Goal: Transaction & Acquisition: Book appointment/travel/reservation

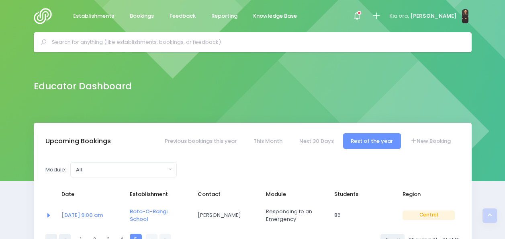
select select "5"
click at [254, 41] on input "text" at bounding box center [256, 42] width 408 height 12
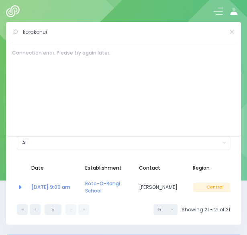
type input "korakonui"
click at [10, 11] on img at bounding box center [14, 11] width 17 height 12
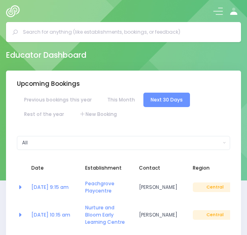
select select "5"
click at [97, 33] on input "text" at bounding box center [127, 32] width 208 height 12
type input "r"
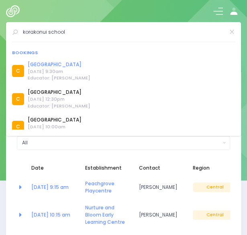
type input "korakonui school"
click at [51, 66] on link "[GEOGRAPHIC_DATA]" at bounding box center [59, 64] width 63 height 7
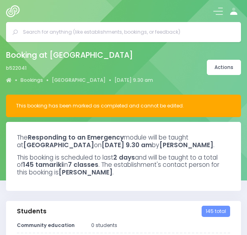
select select "5"
click at [66, 81] on link "[GEOGRAPHIC_DATA]" at bounding box center [79, 80] width 54 height 7
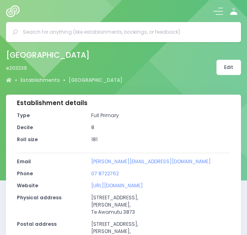
select select "5"
click at [227, 67] on link "Edit" at bounding box center [228, 67] width 24 height 15
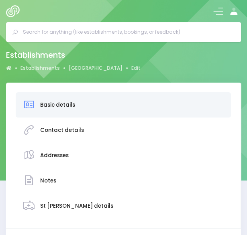
click at [122, 133] on div "Contact details" at bounding box center [123, 130] width 201 height 18
click at [74, 133] on h3 "Contact details" at bounding box center [62, 130] width 44 height 6
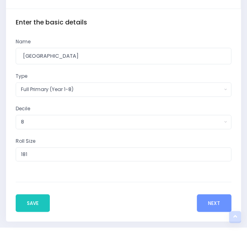
scroll to position [243, 0]
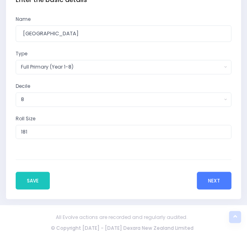
click at [224, 184] on button "Next" at bounding box center [214, 181] width 35 height 18
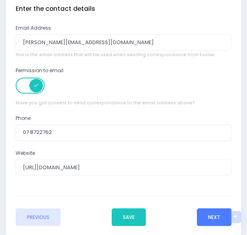
scroll to position [239, 0]
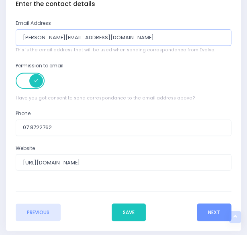
click at [32, 39] on input "tom@korakonui.school.nz" at bounding box center [124, 37] width 216 height 16
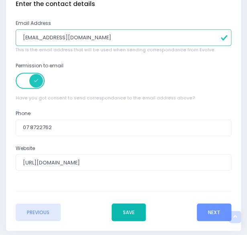
type input "fraser@korakonui.school.nz"
click at [129, 207] on button "Save" at bounding box center [129, 213] width 34 height 18
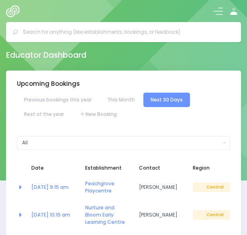
select select "5"
click at [72, 37] on input "text" at bounding box center [127, 32] width 208 height 12
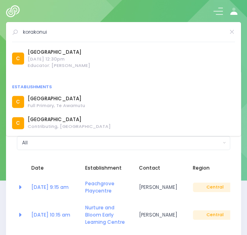
scroll to position [138, 0]
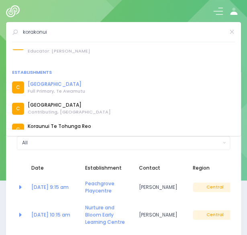
type input "korakonui"
click at [57, 86] on link "[GEOGRAPHIC_DATA]" at bounding box center [56, 84] width 57 height 7
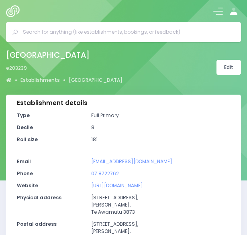
select select "5"
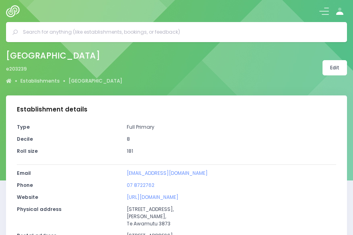
click at [215, 68] on div "Korakonui School e203239 Establishments Korakonui School Edit" at bounding box center [176, 67] width 353 height 39
click at [86, 80] on link "[GEOGRAPHIC_DATA]" at bounding box center [96, 81] width 54 height 7
select select "5"
click at [8, 80] on icon at bounding box center [9, 81] width 6 height 5
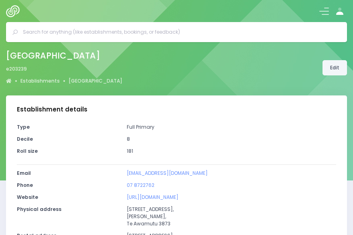
click at [334, 66] on link "Edit" at bounding box center [335, 67] width 24 height 15
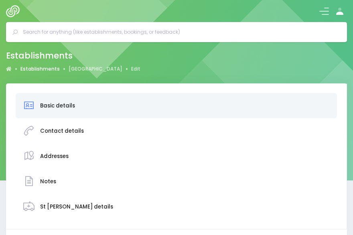
click at [41, 72] on link "Establishments" at bounding box center [39, 68] width 39 height 7
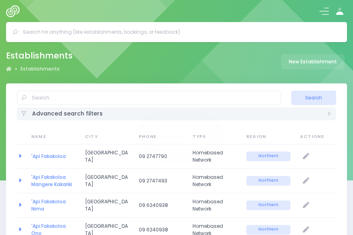
select select "20"
click at [10, 14] on img at bounding box center [14, 11] width 17 height 12
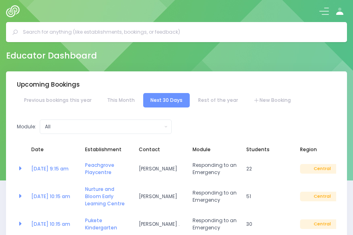
select select "5"
click at [325, 9] on button at bounding box center [325, 11] width 10 height 10
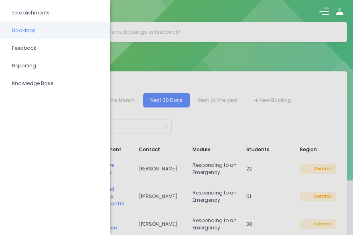
click at [29, 29] on span "Bookings" at bounding box center [55, 30] width 86 height 10
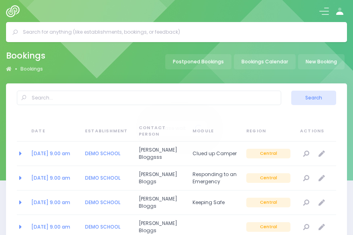
select select "20"
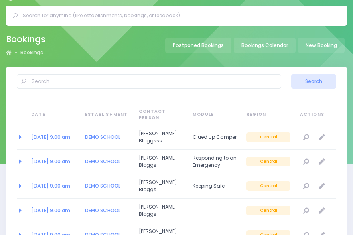
scroll to position [16, 0]
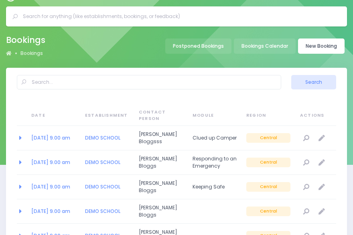
click at [321, 44] on link "New Booking" at bounding box center [321, 46] width 47 height 15
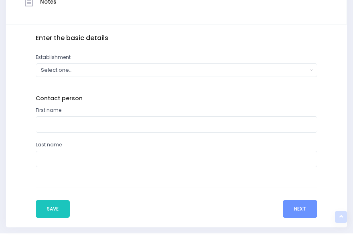
scroll to position [260, 0]
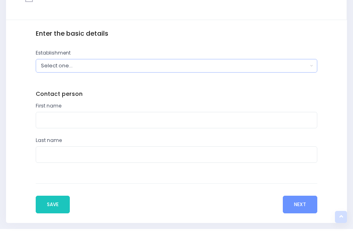
click at [198, 67] on div "Select one..." at bounding box center [174, 66] width 267 height 8
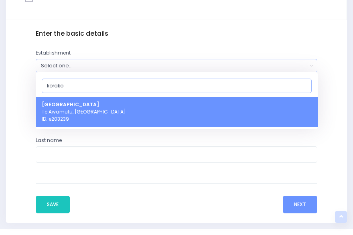
type input "korako"
click at [141, 108] on link "Korakonui School Te Awamutu, Central Region ID: e203239" at bounding box center [177, 112] width 282 height 30
select select "203239"
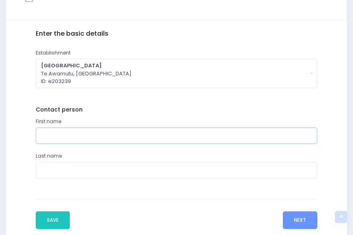
click at [80, 138] on input "text" at bounding box center [177, 136] width 282 height 16
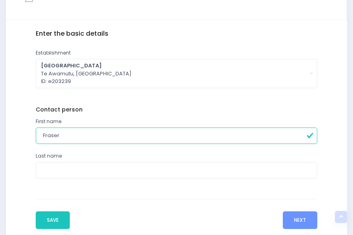
type input "Fraser"
click at [81, 167] on input "text" at bounding box center [177, 170] width 282 height 16
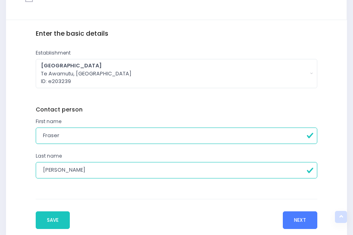
type input "[PERSON_NAME]"
click at [295, 216] on button "Next" at bounding box center [300, 221] width 35 height 18
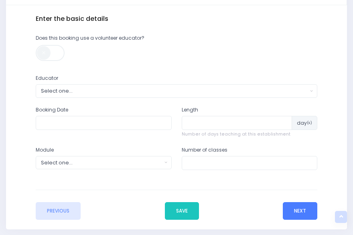
scroll to position [275, 0]
click at [141, 89] on div "Select one..." at bounding box center [174, 91] width 267 height 8
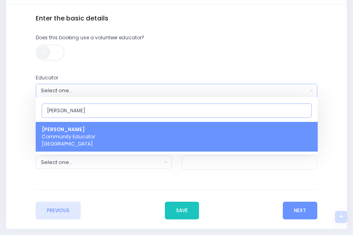
type input "nickie"
click at [131, 137] on link "Nickie-Leigh Heta Community Educator Central Region" at bounding box center [177, 137] width 282 height 30
select select "395566"
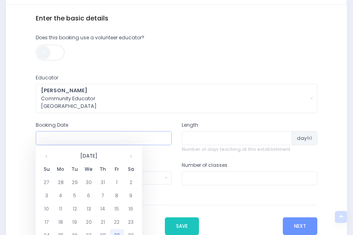
click at [112, 137] on input "text" at bounding box center [104, 138] width 136 height 14
click at [131, 158] on th at bounding box center [131, 156] width 14 height 13
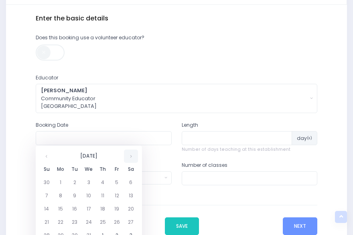
click at [131, 158] on th at bounding box center [131, 156] width 14 height 13
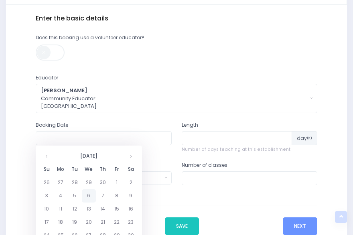
click at [90, 196] on td "6" at bounding box center [89, 196] width 14 height 13
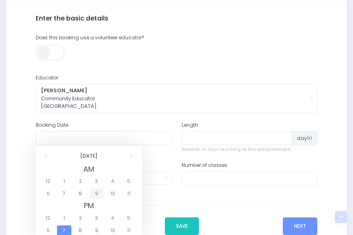
click at [95, 194] on span "9" at bounding box center [97, 194] width 14 height 10
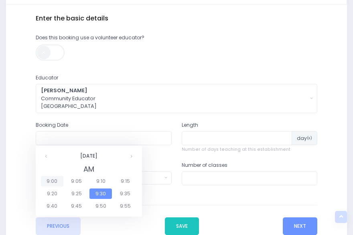
click at [51, 184] on span "9:00" at bounding box center [52, 181] width 22 height 10
type input "06/05/2026 09:00 AM"
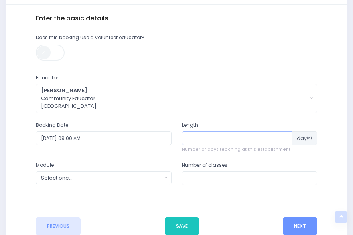
click at [215, 140] on input "number" at bounding box center [237, 138] width 111 height 14
type input "6"
click at [143, 178] on div "Select one..." at bounding box center [101, 178] width 121 height 8
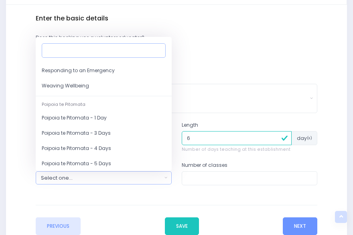
scroll to position [117, 0]
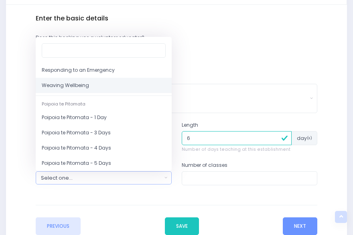
click at [98, 85] on link "Weaving Wellbeing" at bounding box center [104, 85] width 136 height 15
select select "Weaving Wellbeing"
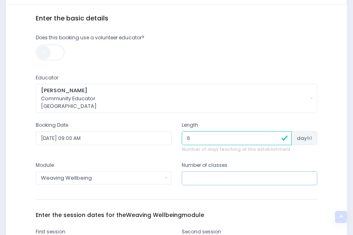
click at [206, 179] on input "number" at bounding box center [250, 178] width 136 height 14
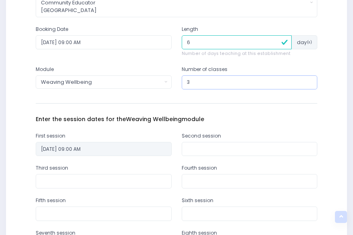
scroll to position [373, 0]
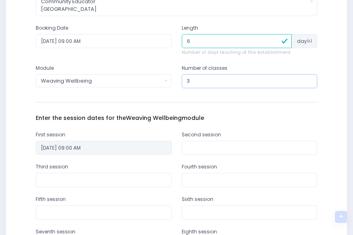
type input "3"
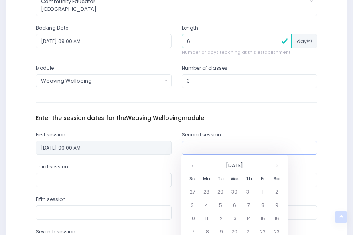
click at [214, 147] on input "text" at bounding box center [250, 148] width 136 height 14
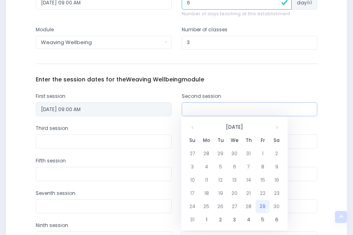
scroll to position [412, 0]
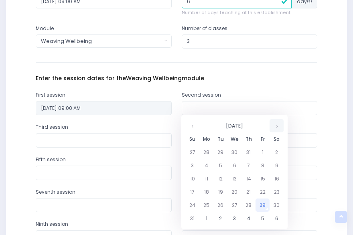
click at [274, 125] on th at bounding box center [277, 125] width 14 height 13
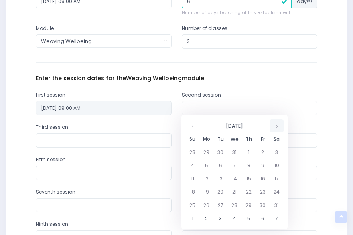
click at [274, 125] on th at bounding box center [277, 125] width 14 height 13
click at [232, 180] on td "13" at bounding box center [235, 178] width 14 height 13
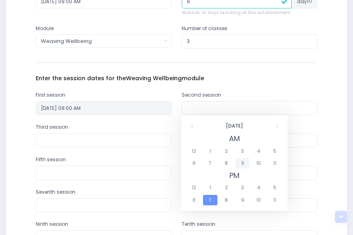
click at [243, 163] on span "9" at bounding box center [243, 163] width 14 height 10
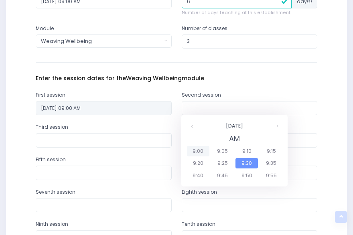
click at [197, 149] on span "9:00" at bounding box center [198, 151] width 22 height 10
type input "13/05/2026 09:00 AM"
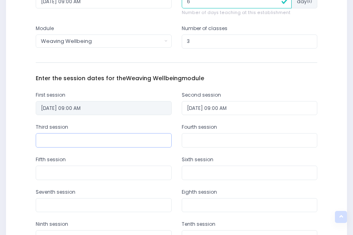
click at [141, 141] on input "text" at bounding box center [104, 140] width 136 height 14
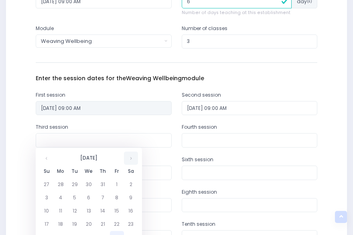
click at [131, 162] on th at bounding box center [131, 158] width 14 height 13
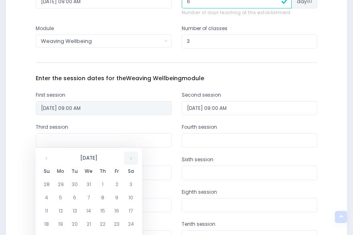
click at [131, 162] on th at bounding box center [131, 158] width 14 height 13
click at [88, 224] on td "20" at bounding box center [89, 224] width 14 height 13
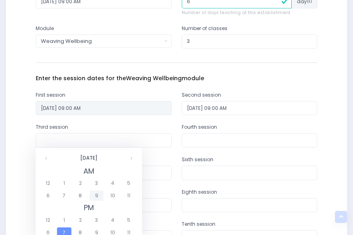
click at [96, 196] on span "9" at bounding box center [97, 196] width 14 height 10
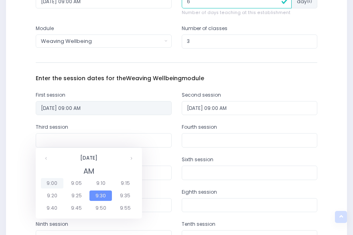
click at [57, 183] on span "9:00" at bounding box center [52, 183] width 22 height 10
type input "20/05/2026 09:00 AM"
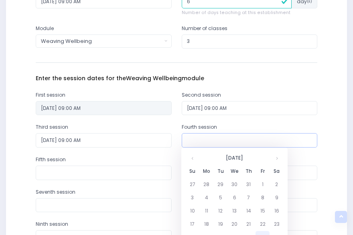
click at [214, 137] on input "text" at bounding box center [250, 140] width 136 height 14
click at [280, 159] on th at bounding box center [277, 158] width 14 height 13
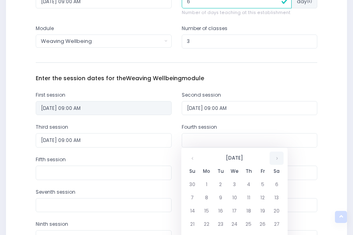
click at [280, 159] on th at bounding box center [277, 158] width 14 height 13
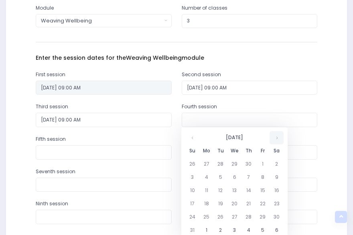
scroll to position [436, 0]
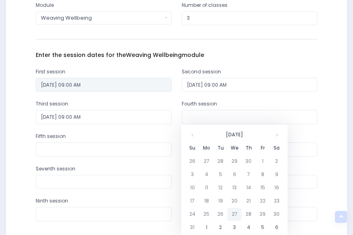
click at [232, 212] on td "27" at bounding box center [235, 214] width 14 height 13
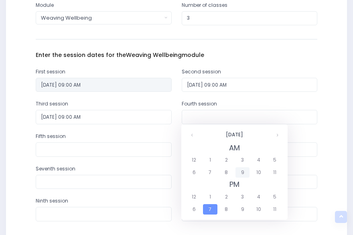
click at [243, 173] on span "9" at bounding box center [243, 172] width 14 height 10
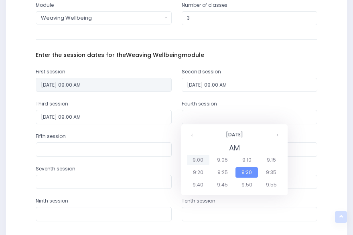
click at [196, 162] on span "9:00" at bounding box center [198, 160] width 22 height 10
type input "27/05/2026 09:00 AM"
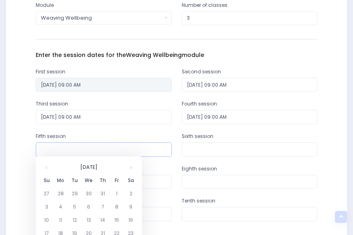
click at [150, 151] on input "text" at bounding box center [104, 150] width 136 height 14
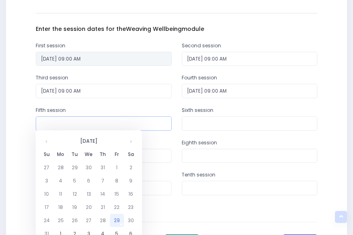
scroll to position [468, 0]
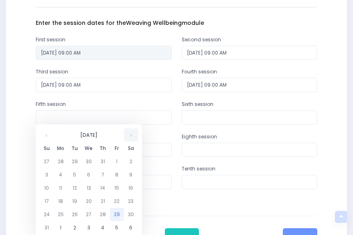
click at [133, 135] on th at bounding box center [131, 135] width 14 height 13
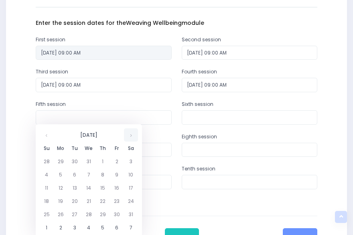
click at [133, 135] on th at bounding box center [131, 135] width 14 height 13
click at [89, 228] on td "3" at bounding box center [89, 227] width 14 height 13
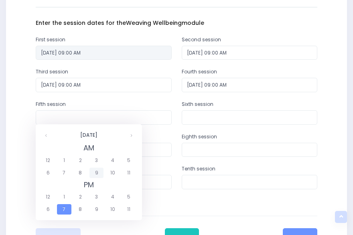
click at [95, 175] on span "9" at bounding box center [97, 173] width 14 height 10
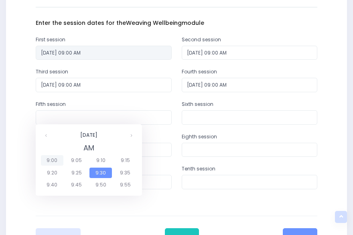
click at [51, 159] on span "9:00" at bounding box center [52, 160] width 22 height 10
type input "03/06/2026 09:00 AM"
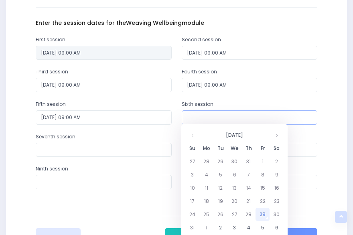
click at [207, 118] on input "text" at bounding box center [250, 117] width 136 height 14
click at [275, 136] on th at bounding box center [277, 135] width 14 height 13
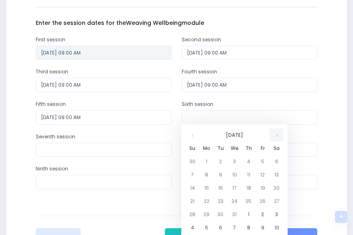
click at [275, 136] on th at bounding box center [277, 135] width 14 height 13
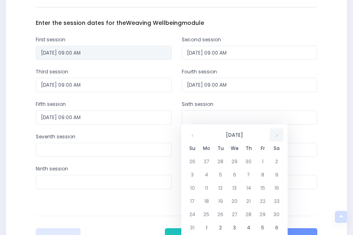
click at [275, 136] on th at bounding box center [277, 135] width 14 height 13
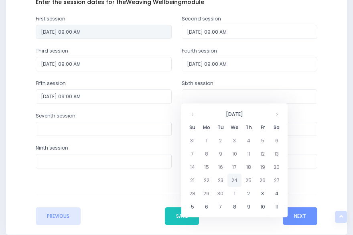
scroll to position [496, 0]
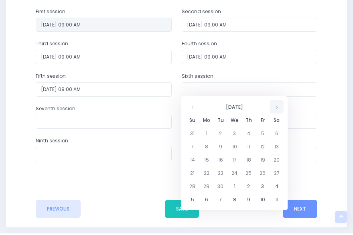
click at [278, 106] on th at bounding box center [277, 106] width 14 height 13
click at [191, 110] on th at bounding box center [193, 106] width 14 height 13
click at [232, 149] on td "10" at bounding box center [235, 146] width 14 height 13
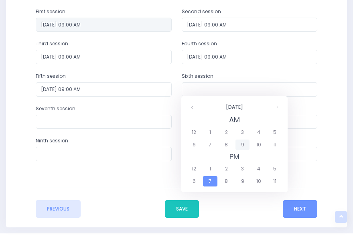
click at [244, 147] on span "9" at bounding box center [243, 145] width 14 height 10
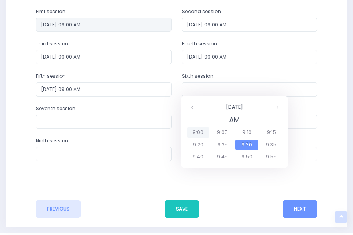
click at [200, 131] on span "9:00" at bounding box center [198, 132] width 22 height 10
type input "10/06/2026 09:00 AM"
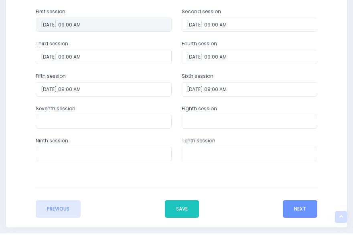
scroll to position [517, 0]
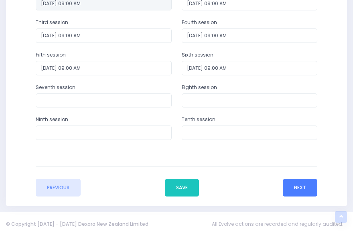
click at [304, 193] on button "Next" at bounding box center [300, 188] width 35 height 18
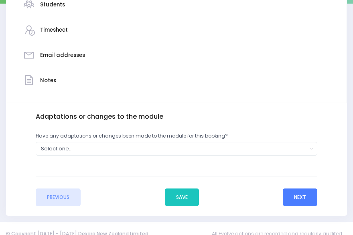
scroll to position [187, 0]
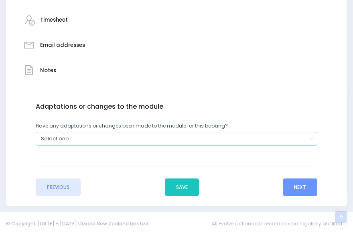
click at [163, 140] on div "Select one..." at bounding box center [174, 139] width 267 height 8
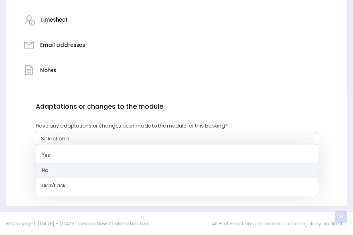
click at [123, 176] on link "No" at bounding box center [177, 170] width 282 height 15
select select "No"
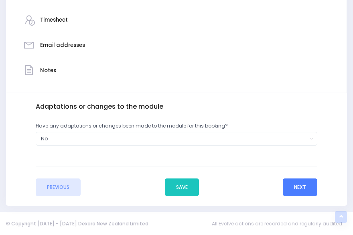
click at [292, 188] on button "Next" at bounding box center [300, 188] width 35 height 18
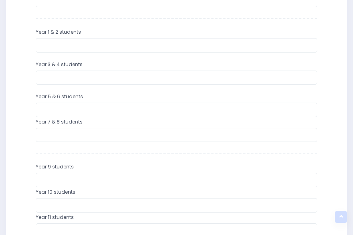
scroll to position [328, 0]
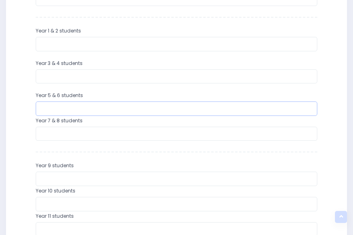
click at [167, 107] on input "number" at bounding box center [177, 109] width 282 height 14
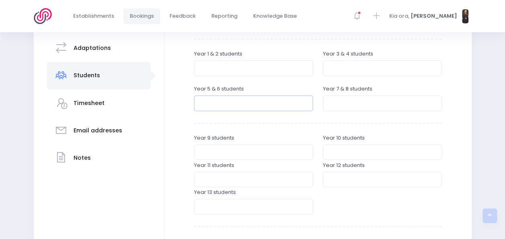
scroll to position [169, 0]
click at [335, 106] on input "number" at bounding box center [382, 103] width 119 height 15
type input "3"
type input "0"
type input "35"
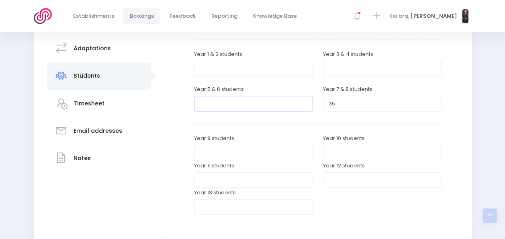
click at [270, 100] on input "number" at bounding box center [253, 103] width 119 height 15
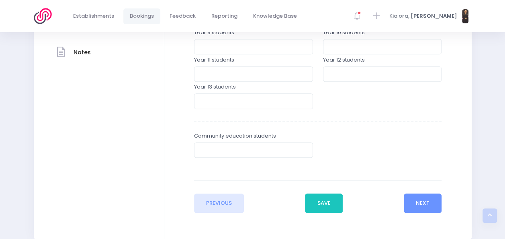
scroll to position [275, 0]
type input "35"
click at [353, 199] on button "Next" at bounding box center [423, 202] width 38 height 19
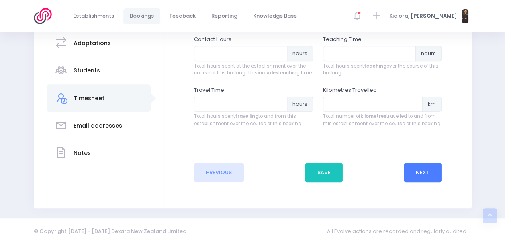
scroll to position [174, 0]
click at [238, 55] on input "number" at bounding box center [240, 52] width 93 height 15
click at [347, 58] on input "number" at bounding box center [369, 52] width 93 height 15
type input "18"
click at [240, 50] on input "number" at bounding box center [240, 52] width 93 height 15
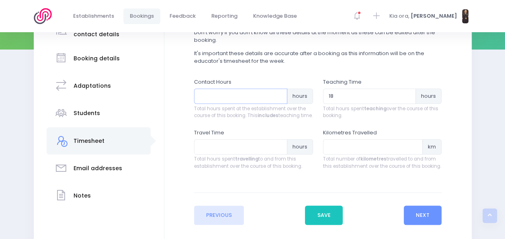
scroll to position [131, 0]
click at [232, 92] on input "number" at bounding box center [240, 96] width 93 height 15
type input "30"
click at [243, 120] on span "Total hours spent at the establishment over the course of this booking. This in…" at bounding box center [253, 113] width 119 height 14
click at [227, 153] on input "number" at bounding box center [240, 146] width 93 height 15
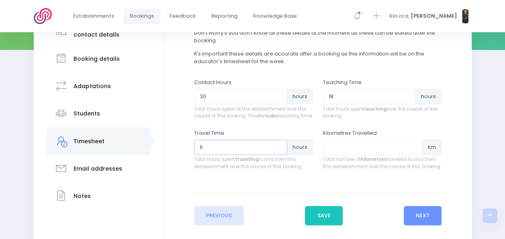
type input "6"
click at [347, 153] on input "number" at bounding box center [373, 146] width 100 height 15
type input "240"
click at [260, 151] on input "6" at bounding box center [240, 146] width 93 height 15
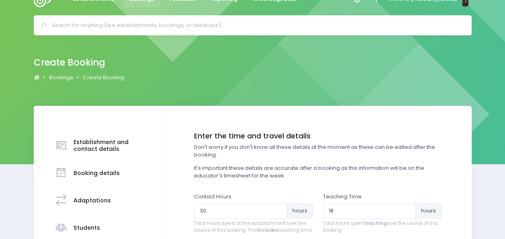
scroll to position [155, 0]
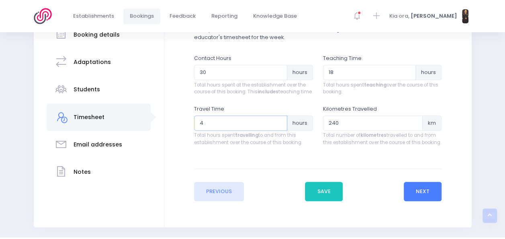
type input "4"
click at [353, 199] on button "Next" at bounding box center [423, 191] width 38 height 19
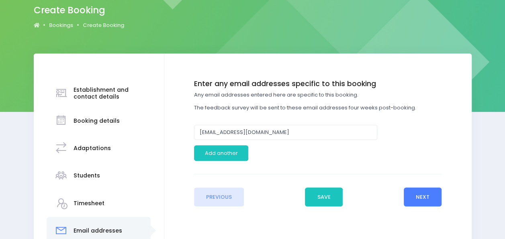
scroll to position [95, 0]
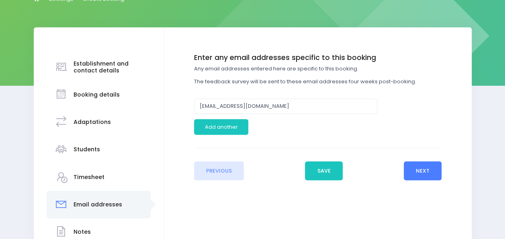
click at [353, 169] on button "Next" at bounding box center [423, 170] width 38 height 19
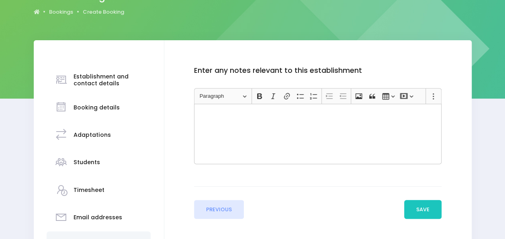
scroll to position [84, 0]
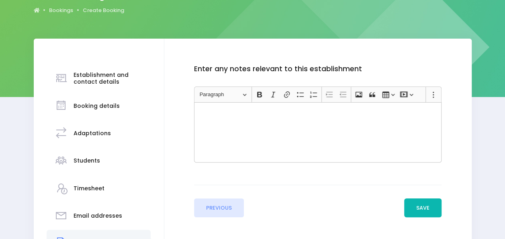
click at [353, 202] on button "Save" at bounding box center [423, 207] width 38 height 19
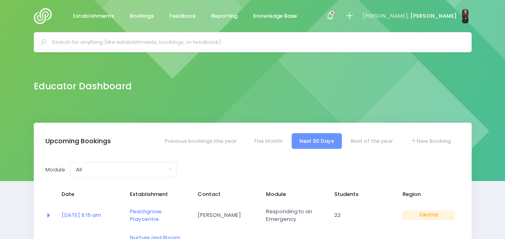
select select "5"
click at [360, 38] on input "text" at bounding box center [256, 42] width 408 height 12
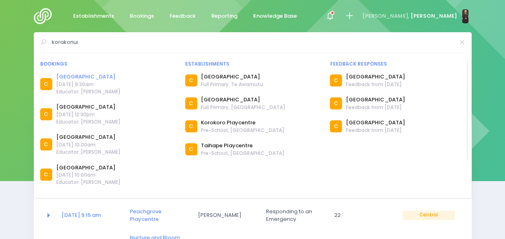
type input "korakonui"
click at [68, 76] on link "[GEOGRAPHIC_DATA]" at bounding box center [88, 77] width 64 height 8
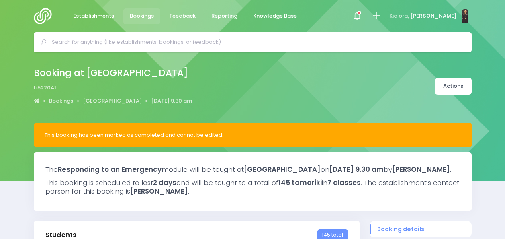
select select "5"
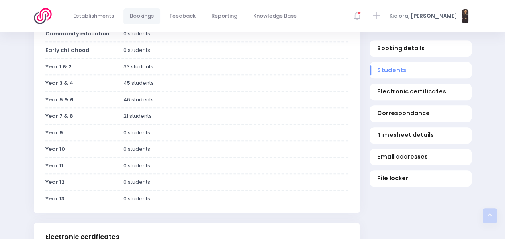
scroll to position [219, 0]
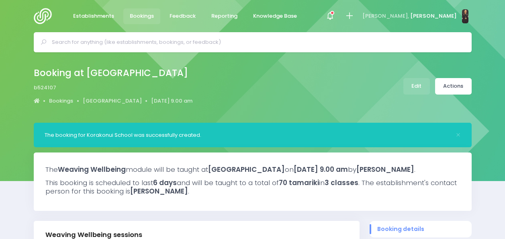
select select "5"
click at [460, 84] on link "Actions" at bounding box center [453, 86] width 37 height 16
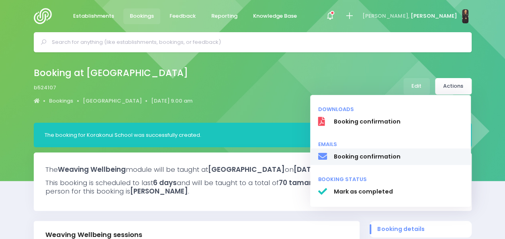
click at [364, 158] on span "Booking confirmation" at bounding box center [397, 156] width 129 height 8
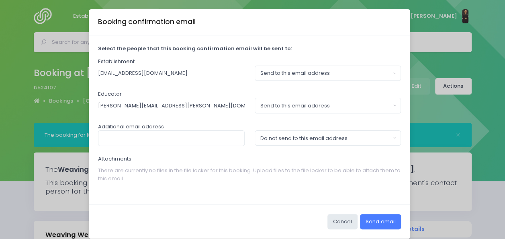
click at [377, 220] on button "Send email" at bounding box center [380, 221] width 41 height 15
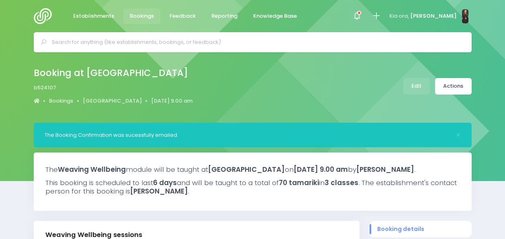
select select "5"
click at [110, 102] on link "[GEOGRAPHIC_DATA]" at bounding box center [112, 101] width 59 height 8
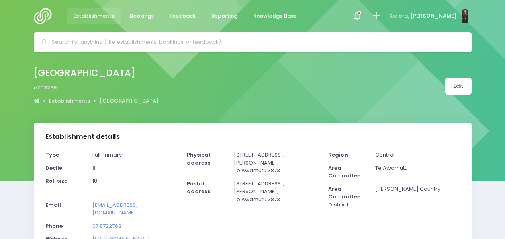
select select "5"
click at [365, 14] on div at bounding box center [357, 16] width 18 height 18
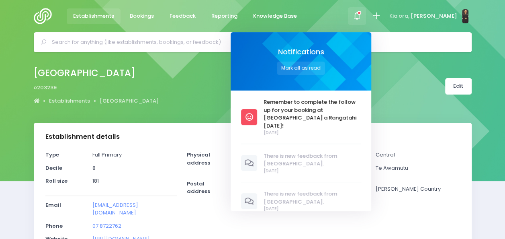
click at [365, 14] on div at bounding box center [357, 16] width 18 height 18
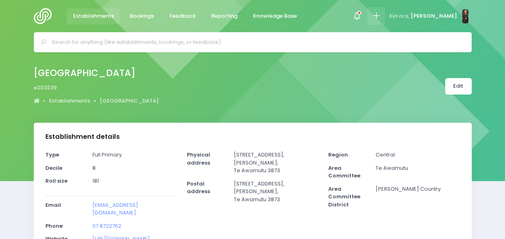
click at [381, 13] on icon at bounding box center [375, 15] width 9 height 9
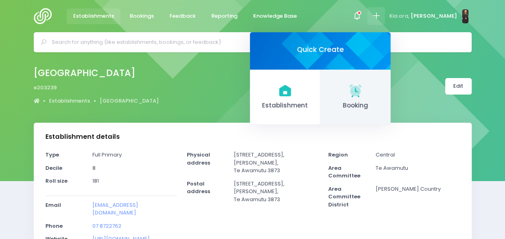
click at [363, 94] on icon at bounding box center [355, 90] width 16 height 16
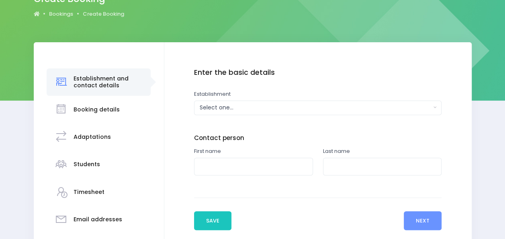
scroll to position [81, 0]
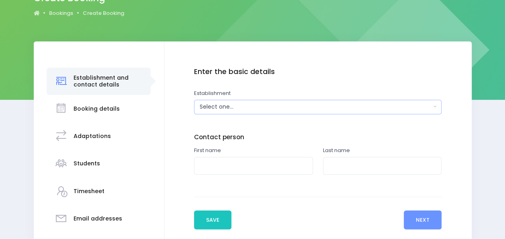
click at [308, 110] on div "Select one..." at bounding box center [315, 106] width 231 height 8
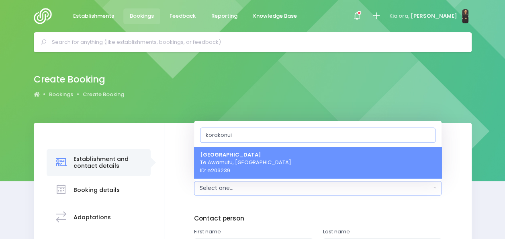
type input "korakonui"
click at [249, 159] on span "Korakonui School Te Awamutu, Central Region ID: e203239" at bounding box center [245, 162] width 91 height 24
select select "203239"
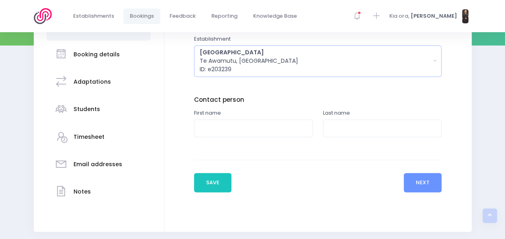
scroll to position [136, 0]
click at [241, 128] on input "text" at bounding box center [253, 128] width 119 height 18
type input "Fraser"
type input "[PERSON_NAME]"
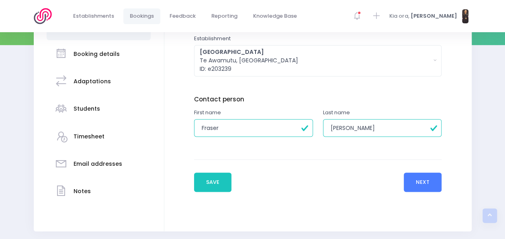
click at [420, 180] on button "Next" at bounding box center [423, 181] width 38 height 19
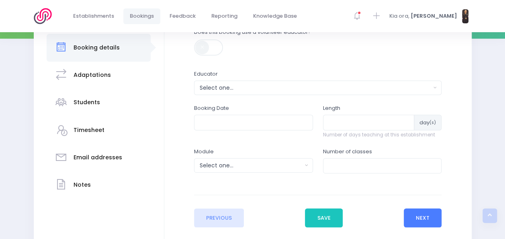
scroll to position [144, 0]
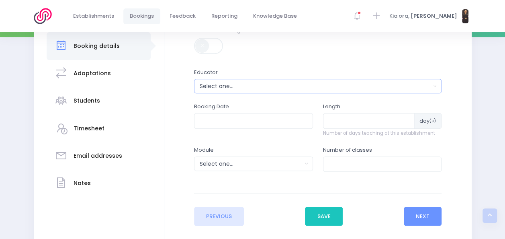
click at [239, 87] on div "Select one..." at bounding box center [315, 86] width 231 height 8
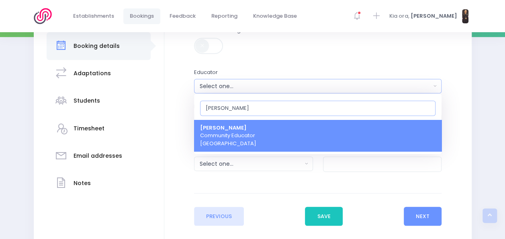
type input "[PERSON_NAME]"
click at [239, 136] on span "Nickie-Leigh Heta Community Educator Central Region" at bounding box center [228, 136] width 56 height 24
select select "395566"
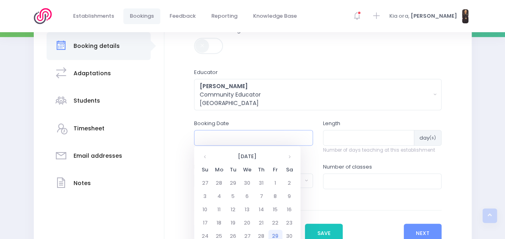
click at [275, 141] on input "text" at bounding box center [253, 137] width 119 height 15
click at [291, 157] on th at bounding box center [289, 156] width 14 height 13
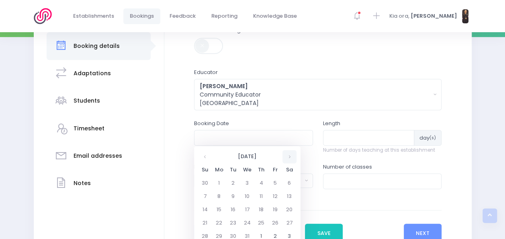
click at [291, 157] on th at bounding box center [289, 156] width 14 height 13
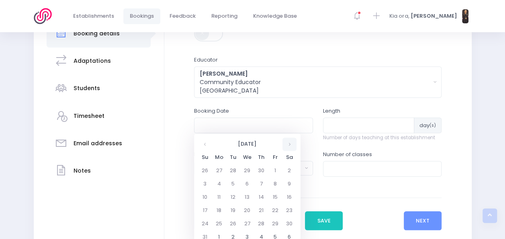
scroll to position [157, 0]
click at [290, 145] on th at bounding box center [289, 143] width 14 height 13
click at [248, 183] on td "10" at bounding box center [247, 183] width 14 height 13
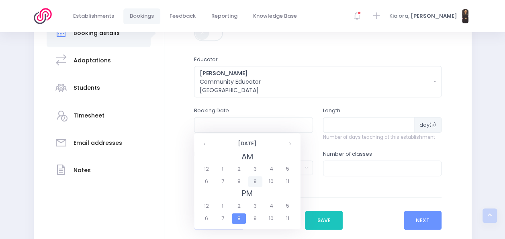
click at [256, 184] on span "9" at bounding box center [255, 181] width 14 height 10
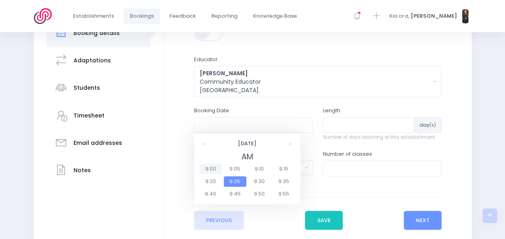
click at [208, 166] on span "9:00" at bounding box center [210, 168] width 22 height 10
type input "10/06/2026 09:00 AM"
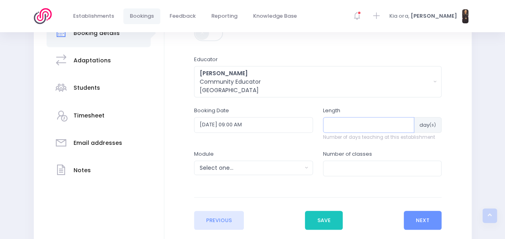
click at [339, 122] on input "number" at bounding box center [369, 124] width 92 height 15
type input "2"
click at [273, 168] on div "Select one..." at bounding box center [251, 167] width 102 height 8
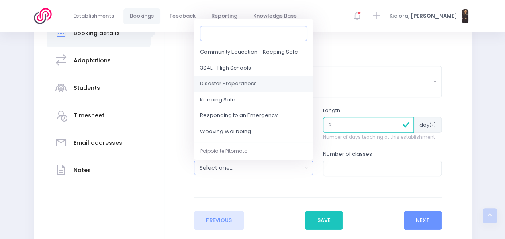
scroll to position [63, 0]
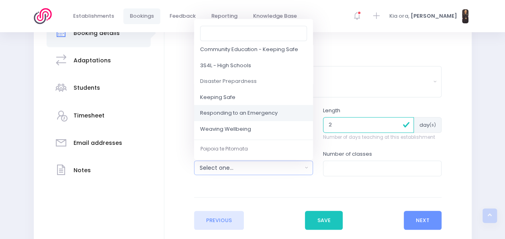
click at [250, 114] on span "Responding to an Emergency" at bounding box center [239, 113] width 78 height 8
select select "Responding to an Emergency"
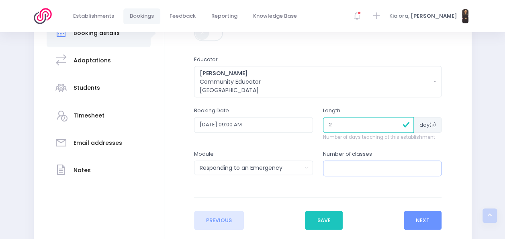
click at [336, 166] on input "number" at bounding box center [382, 167] width 119 height 15
type input "7"
click at [426, 218] on button "Next" at bounding box center [423, 219] width 38 height 19
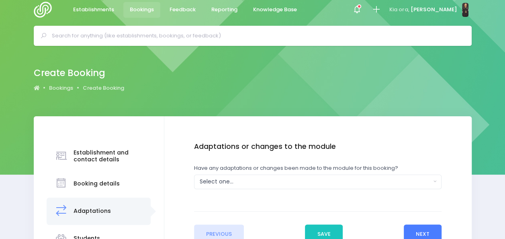
scroll to position [0, 0]
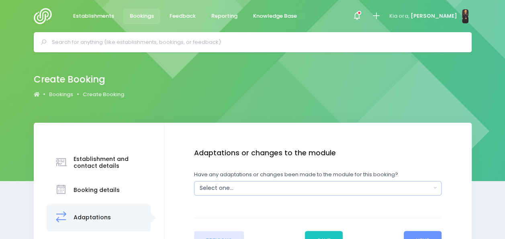
click at [248, 190] on div "Select one..." at bounding box center [315, 188] width 231 height 8
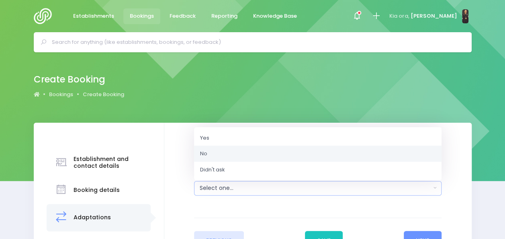
click at [231, 150] on link "No" at bounding box center [317, 153] width 247 height 16
select select "No"
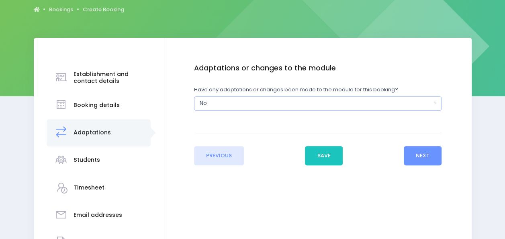
scroll to position [85, 0]
click at [414, 154] on button "Next" at bounding box center [423, 154] width 38 height 19
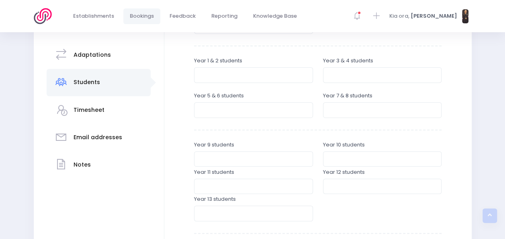
scroll to position [159, 0]
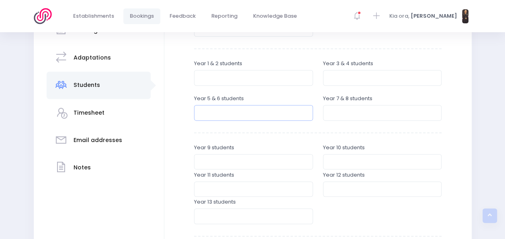
click at [236, 110] on input "number" at bounding box center [253, 112] width 119 height 15
click at [232, 78] on input "number" at bounding box center [253, 77] width 119 height 15
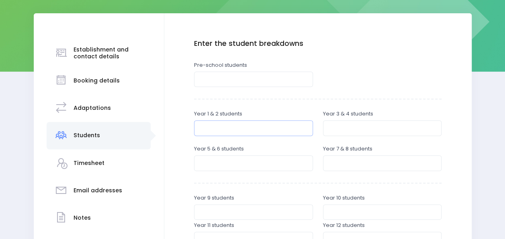
scroll to position [110, 0]
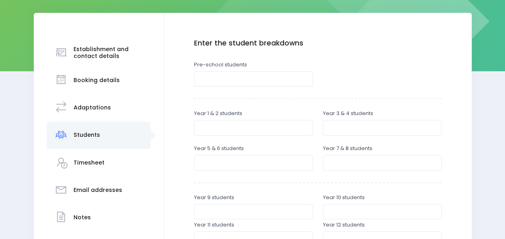
click at [89, 80] on h3 "Booking details" at bounding box center [96, 80] width 46 height 7
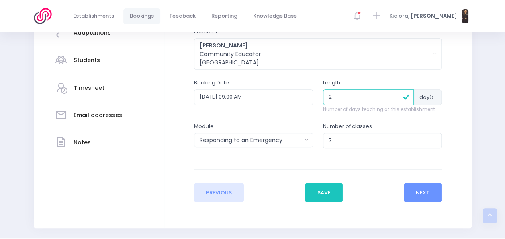
scroll to position [185, 0]
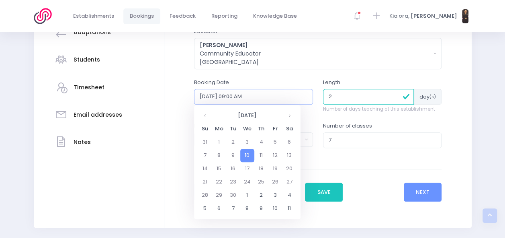
click at [277, 94] on input "10/06/2026 09:00 AM" at bounding box center [253, 96] width 119 height 15
click at [247, 165] on td "17" at bounding box center [247, 168] width 14 height 13
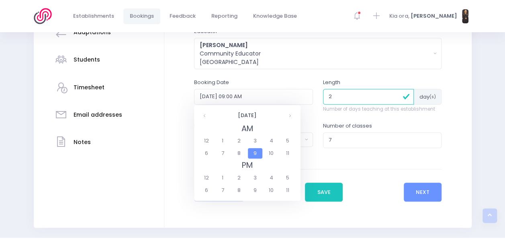
click at [255, 154] on span "9" at bounding box center [255, 153] width 14 height 10
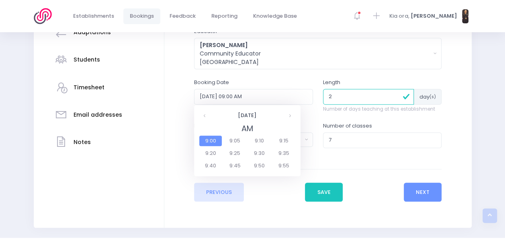
click at [216, 141] on span "9:00" at bounding box center [210, 140] width 22 height 10
type input "[DATE] 09:00 AM"
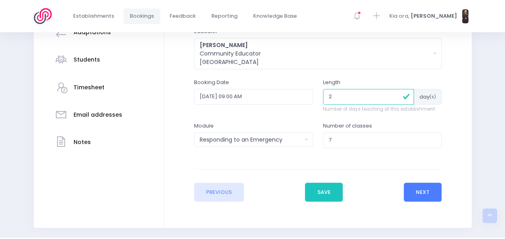
click at [422, 195] on button "Next" at bounding box center [423, 191] width 38 height 19
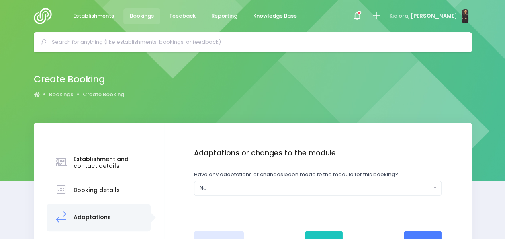
scroll to position [35, 0]
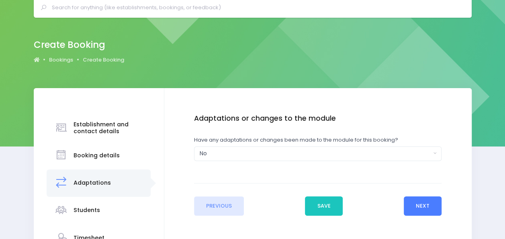
click at [422, 201] on button "Next" at bounding box center [423, 205] width 38 height 19
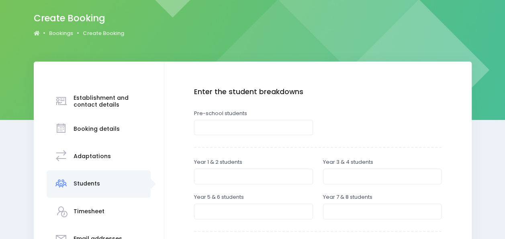
scroll to position [52, 0]
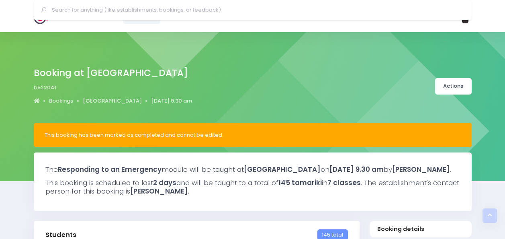
select select "5"
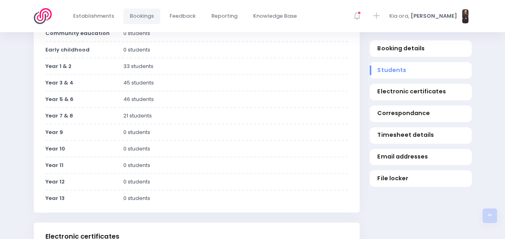
click at [177, 70] on div "33 students" at bounding box center [235, 66] width 234 height 8
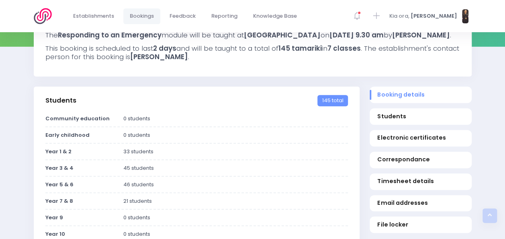
scroll to position [135, 0]
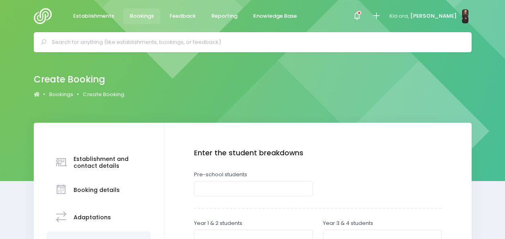
scroll to position [52, 0]
